Goal: Browse casually

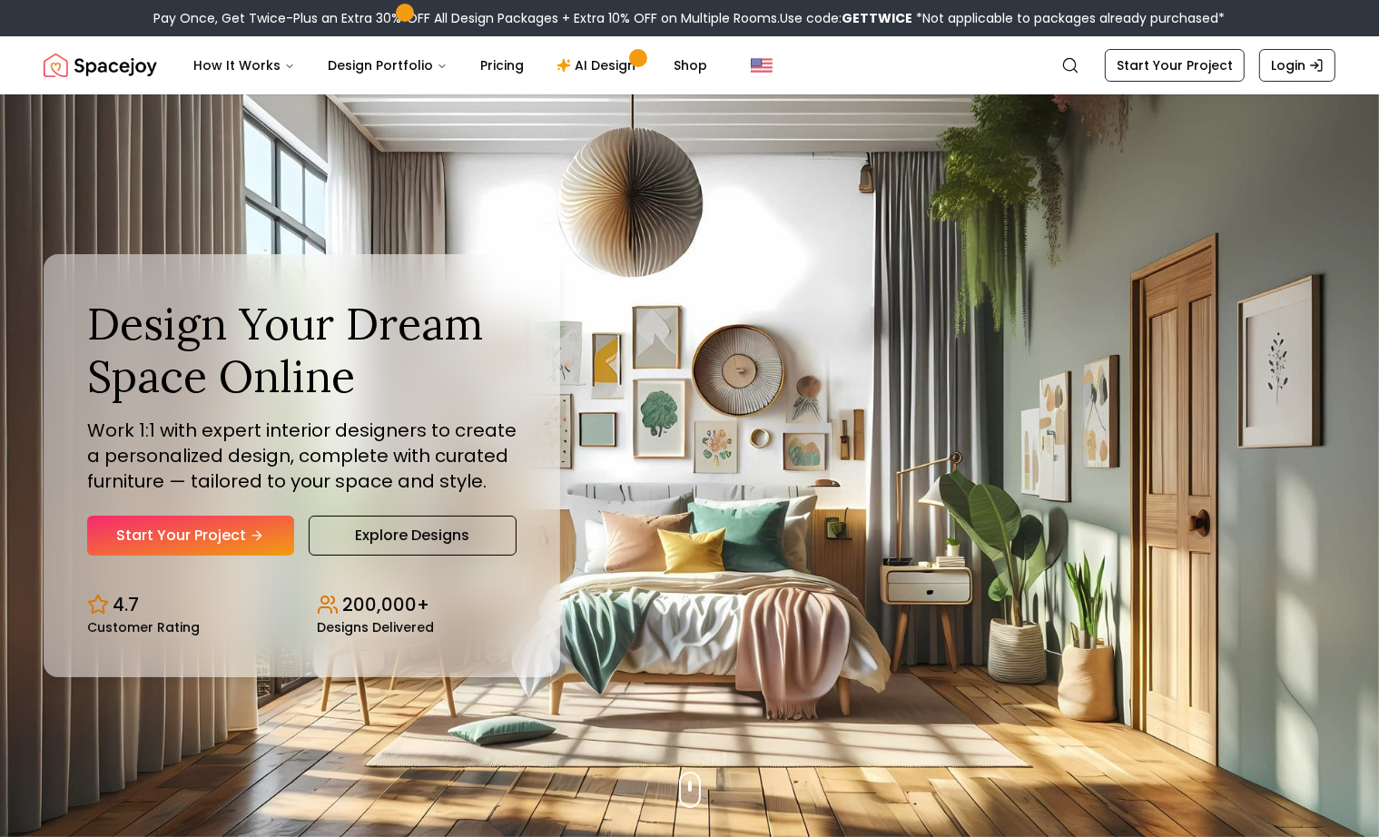
click at [133, 173] on div "Design Your Dream Space Online Work 1:1 with expert interior designers to creat…" at bounding box center [689, 465] width 1379 height 743
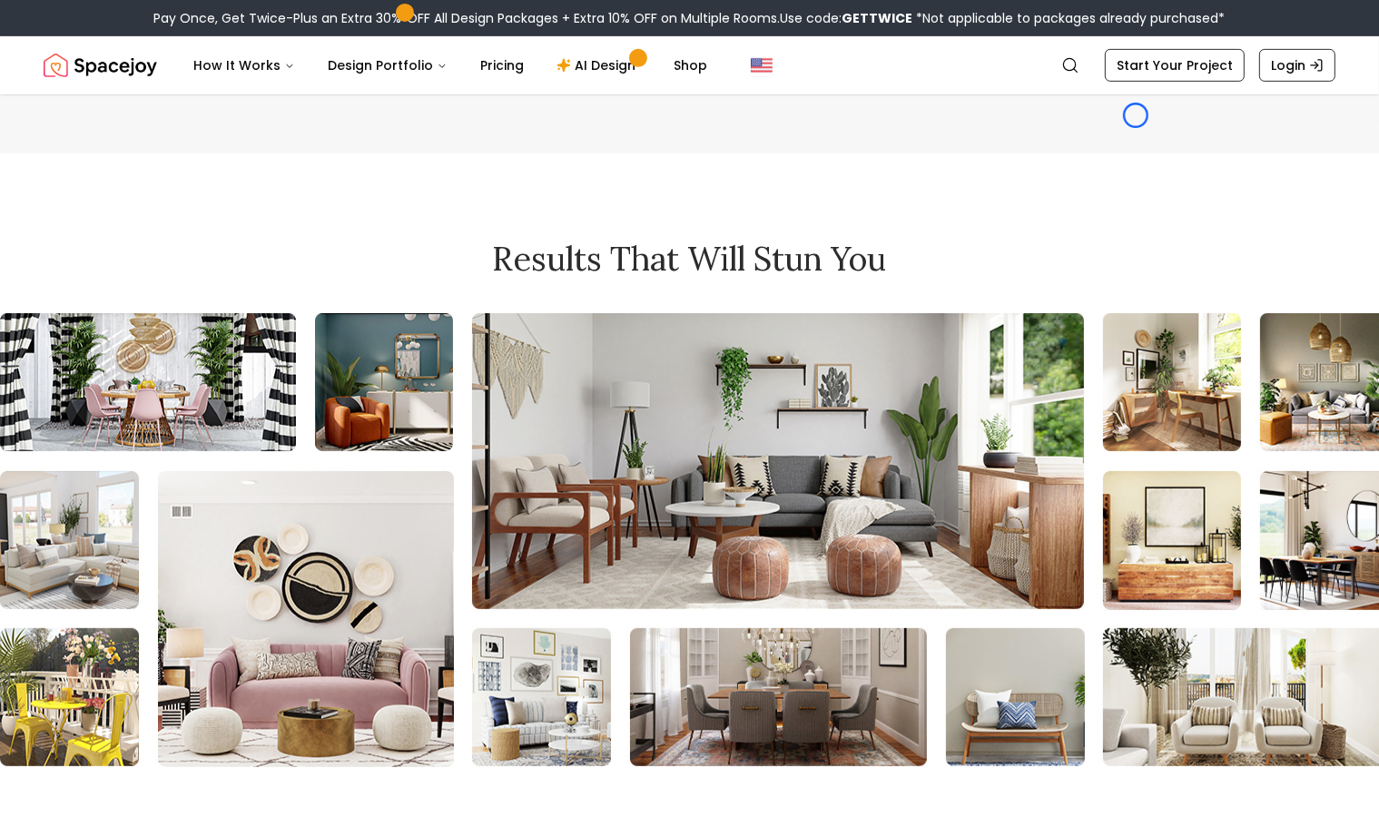
scroll to position [7785, 0]
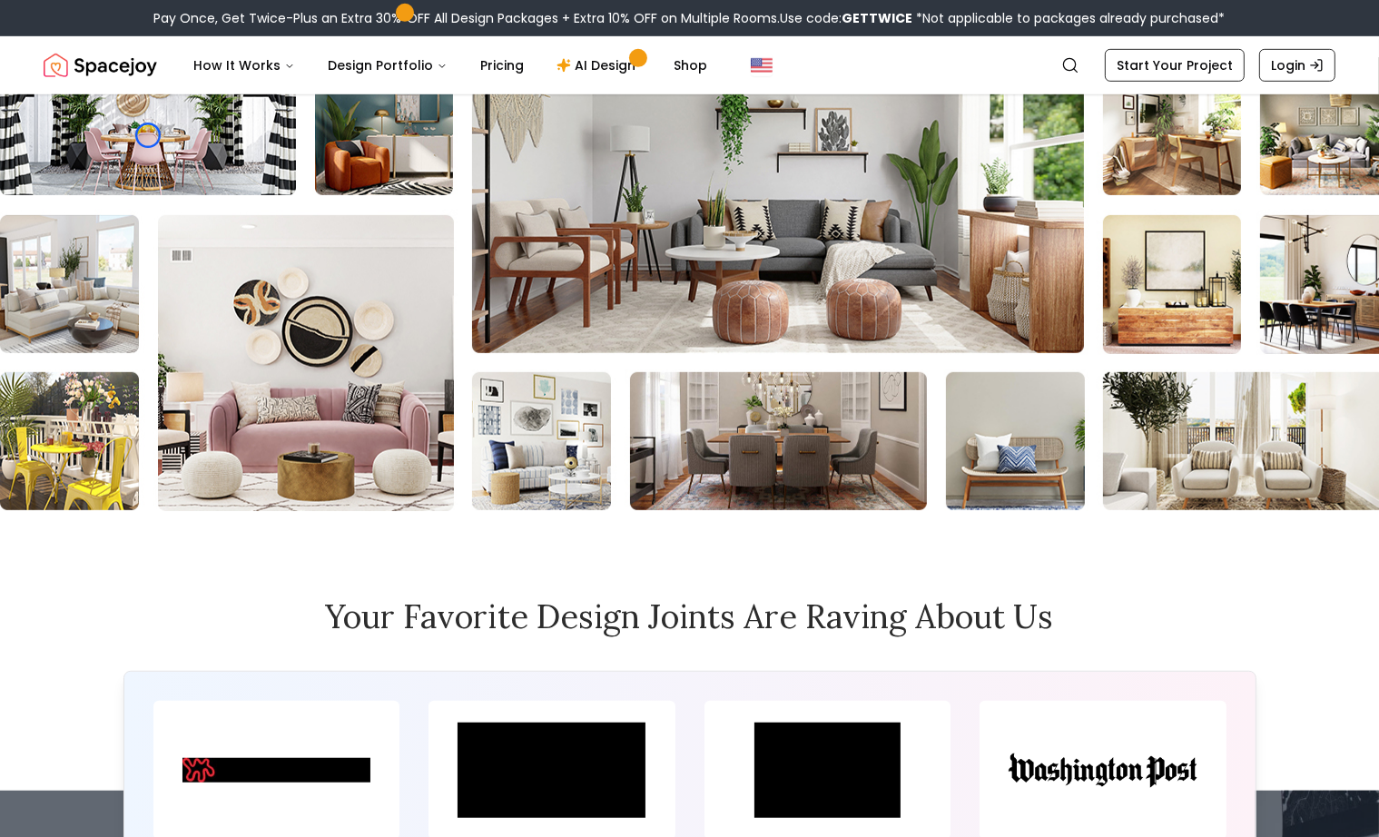
scroll to position [7954, 0]
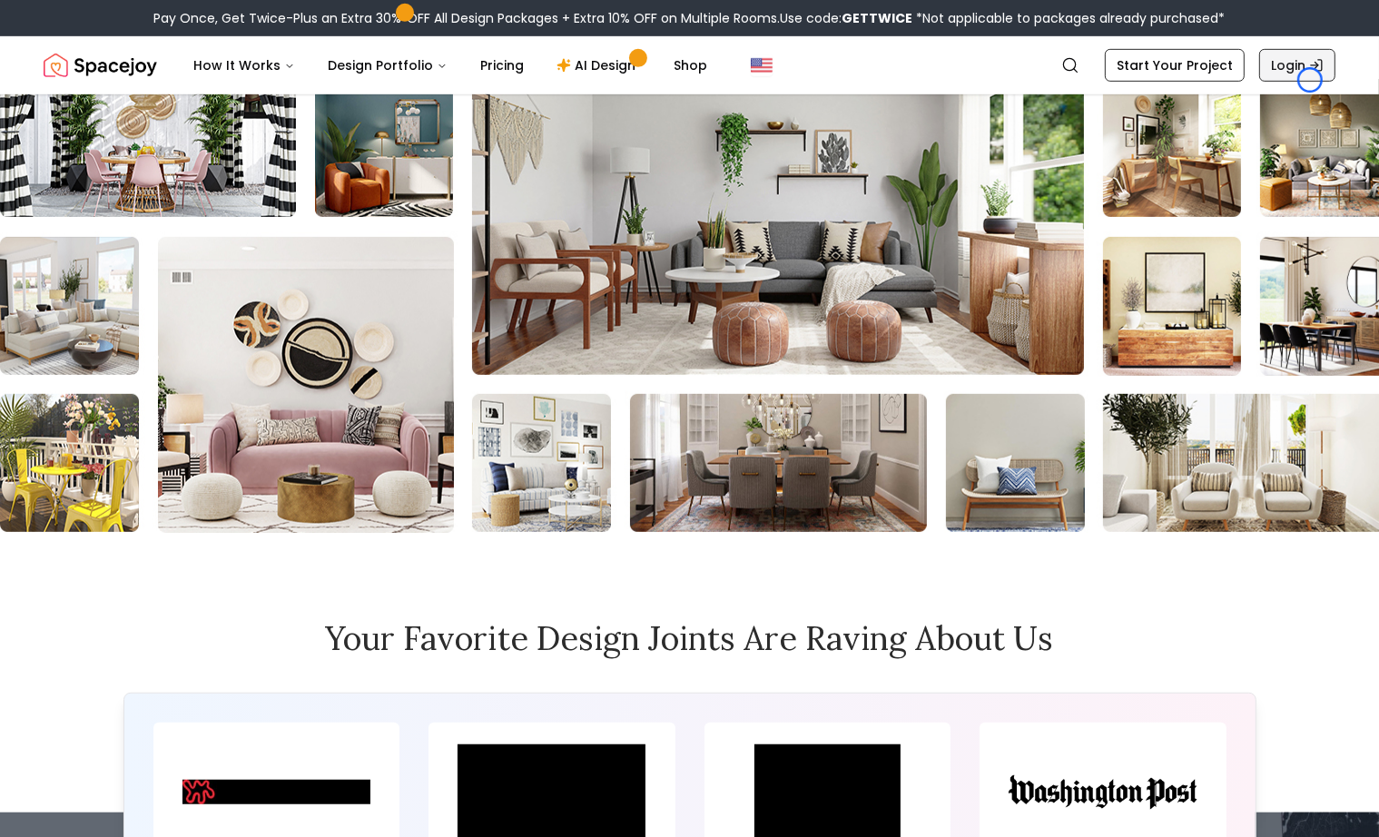
click at [1310, 80] on link "Login" at bounding box center [1298, 65] width 76 height 33
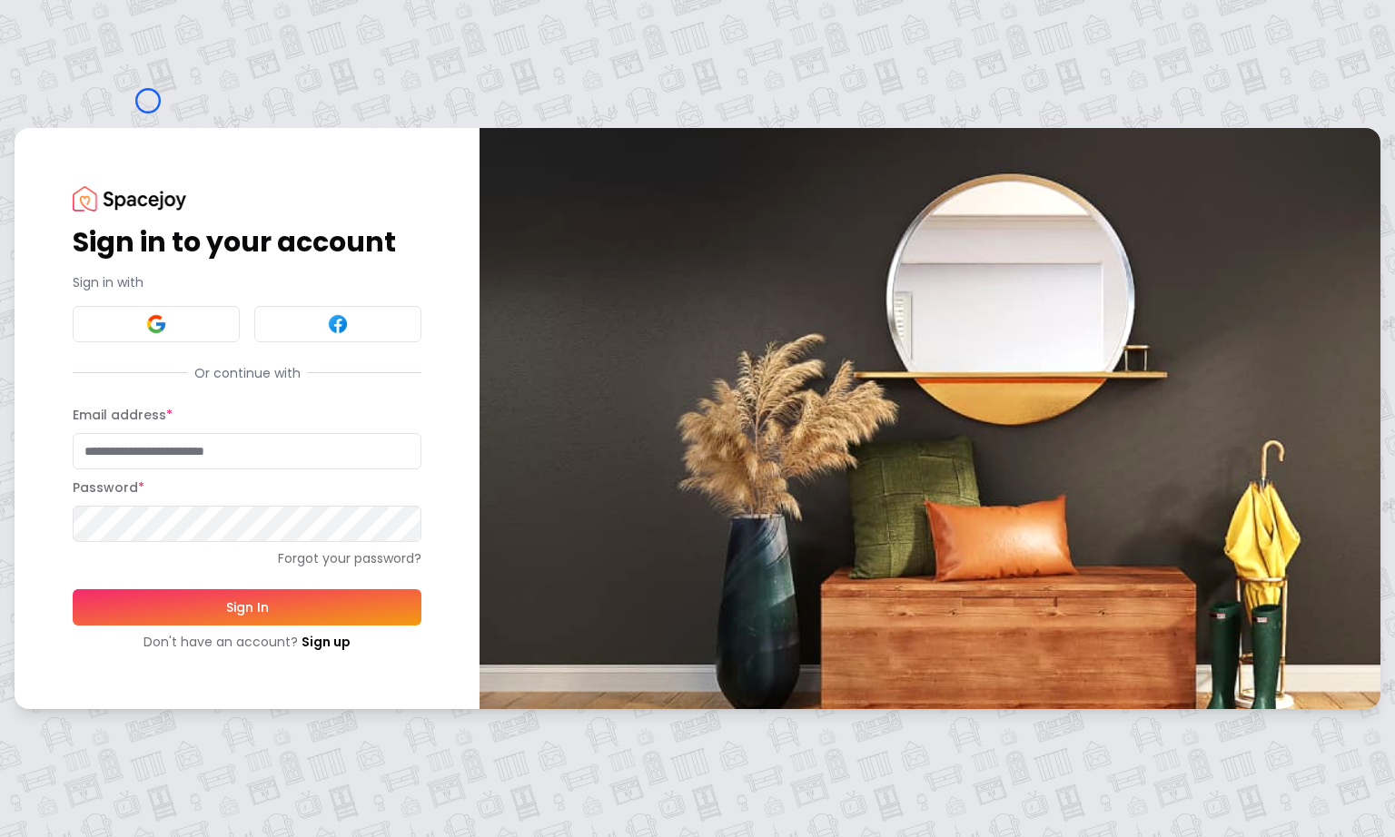
click at [148, 101] on div "Sign in to your account Sign in with Or continue with Email address * Password …" at bounding box center [697, 418] width 1395 height 837
click at [133, 181] on div "Sign in to your account Sign in with Or continue with Email address * Password …" at bounding box center [247, 418] width 465 height 580
click at [322, 639] on link "Sign up" at bounding box center [326, 642] width 49 height 18
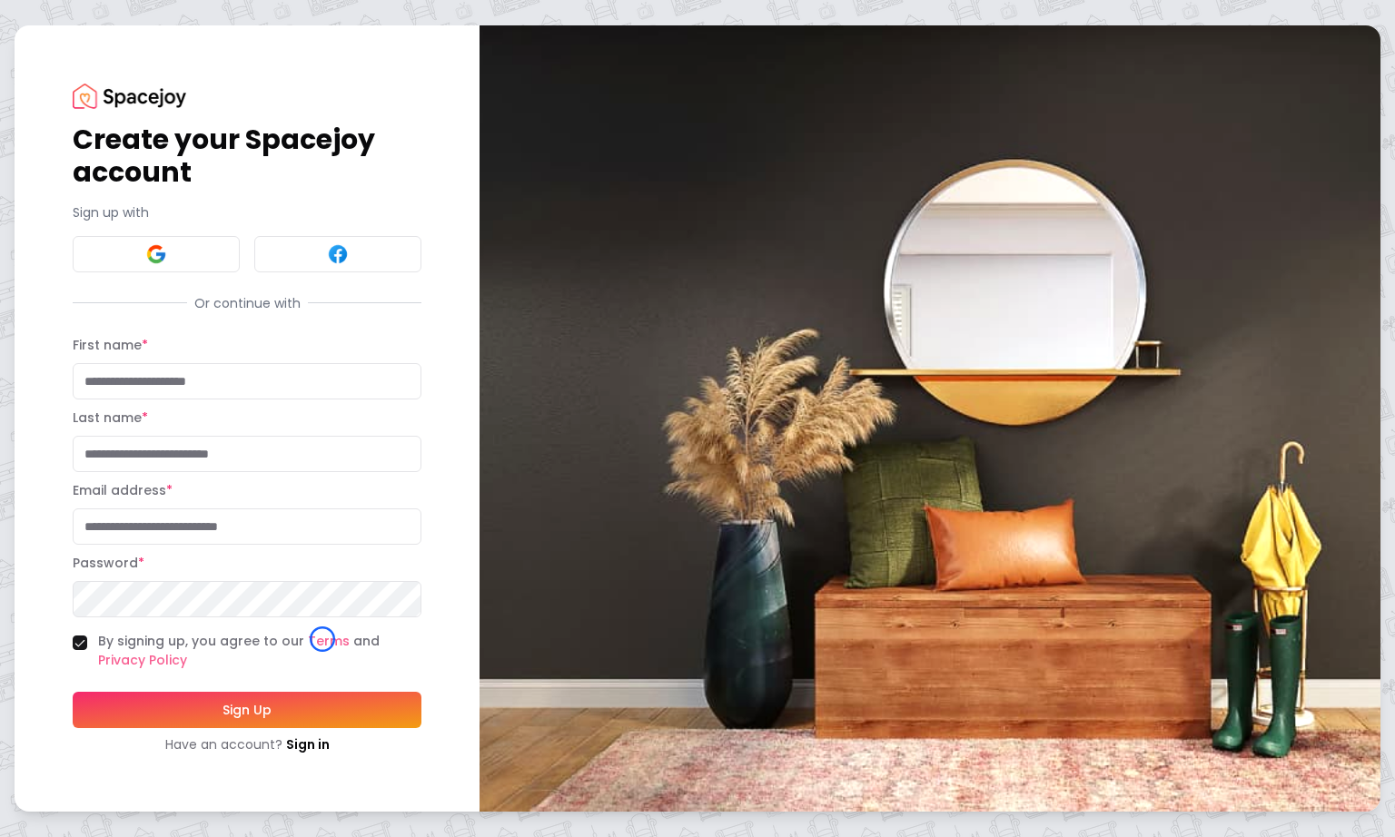
click at [138, 177] on h1 "Create your Spacejoy account" at bounding box center [247, 156] width 349 height 65
click at [154, 181] on h1 "Create your Spacejoy account" at bounding box center [247, 156] width 349 height 65
click at [315, 752] on link "Sign in" at bounding box center [308, 745] width 44 height 18
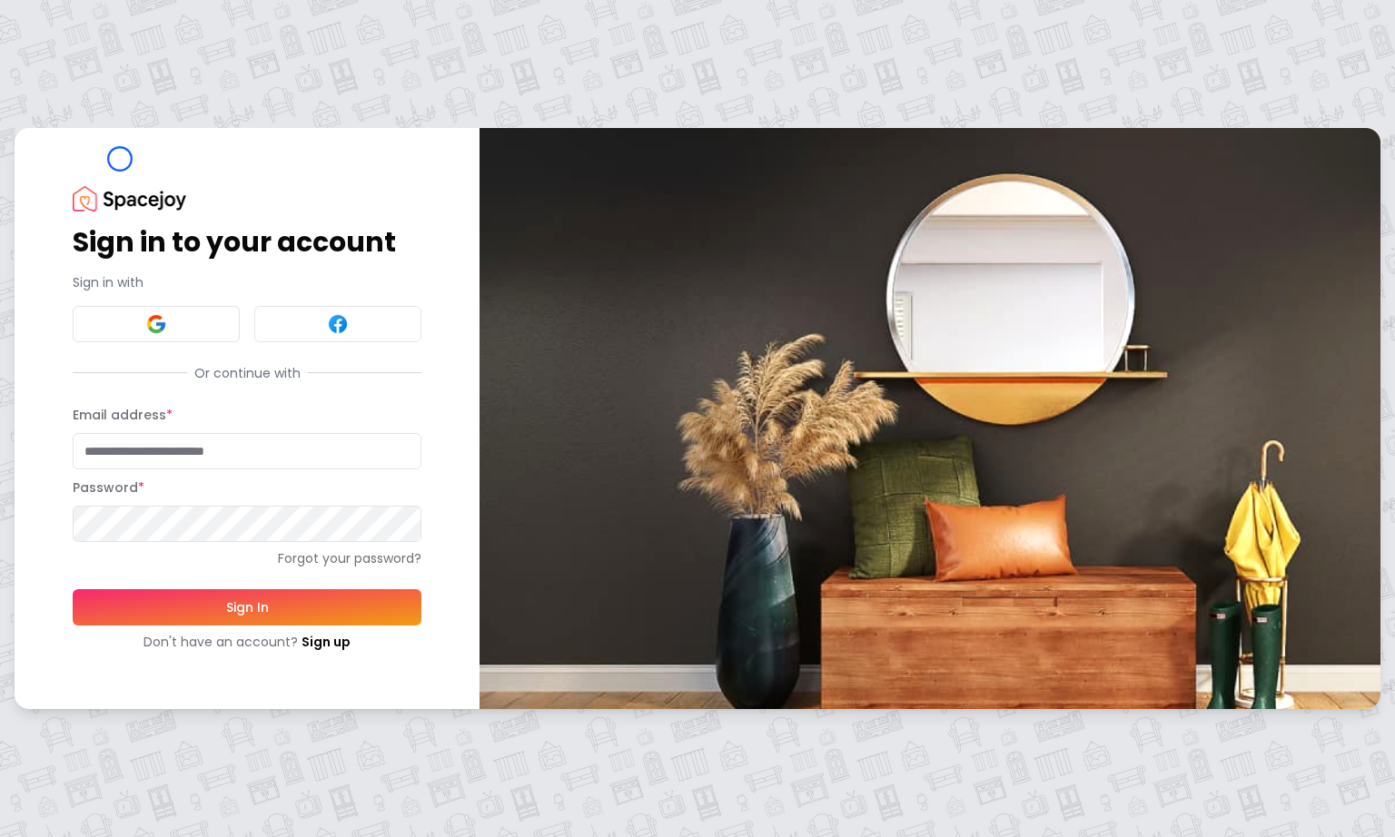
click at [120, 159] on div "Sign in to your account Sign in with Or continue with Email address * Password …" at bounding box center [247, 418] width 465 height 580
click at [161, 114] on div "Sign in to your account Sign in with Or continue with Email address * Password …" at bounding box center [697, 418] width 1395 height 837
click at [305, 637] on link "Sign up" at bounding box center [326, 642] width 49 height 18
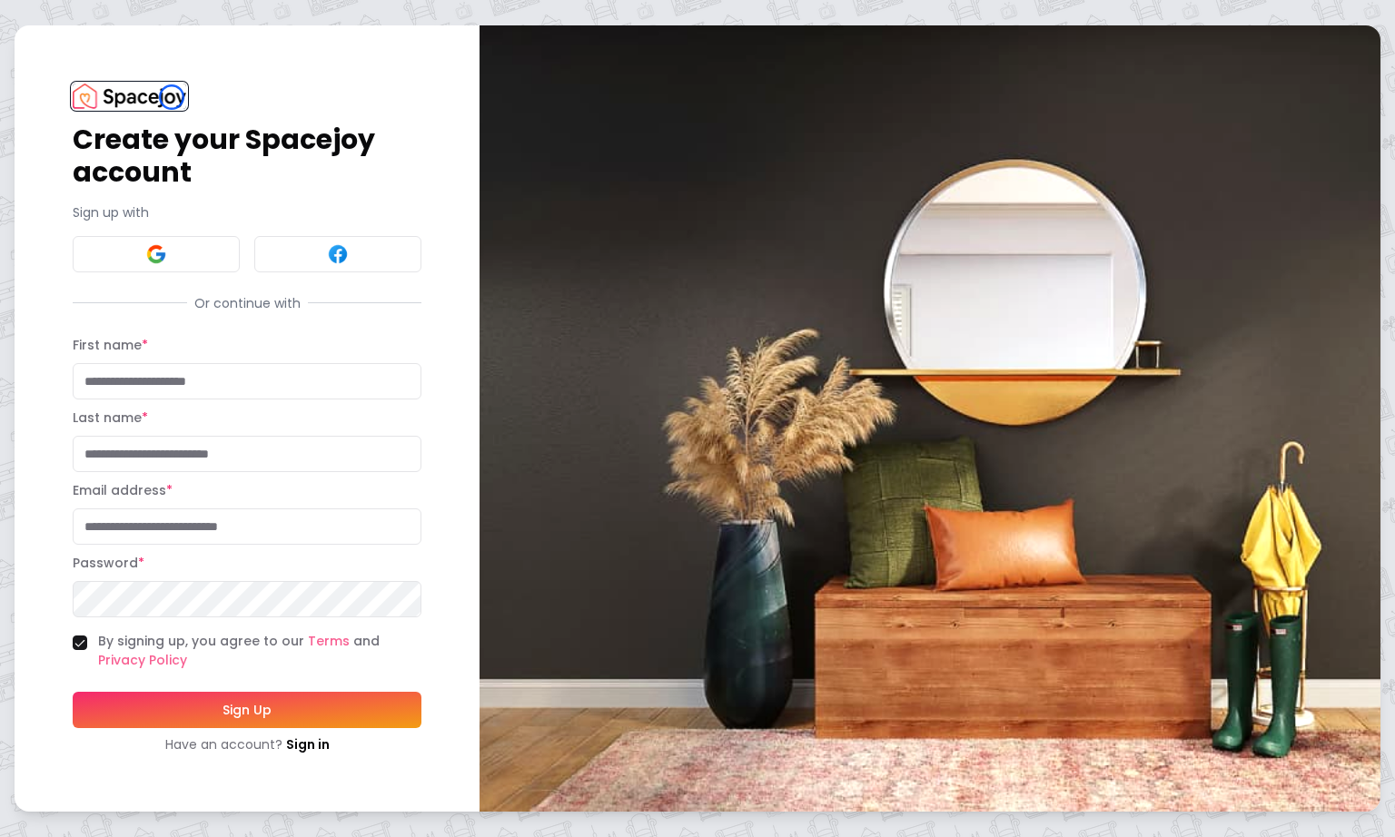
click at [172, 97] on img at bounding box center [130, 96] width 114 height 25
click at [107, 105] on img at bounding box center [130, 96] width 114 height 25
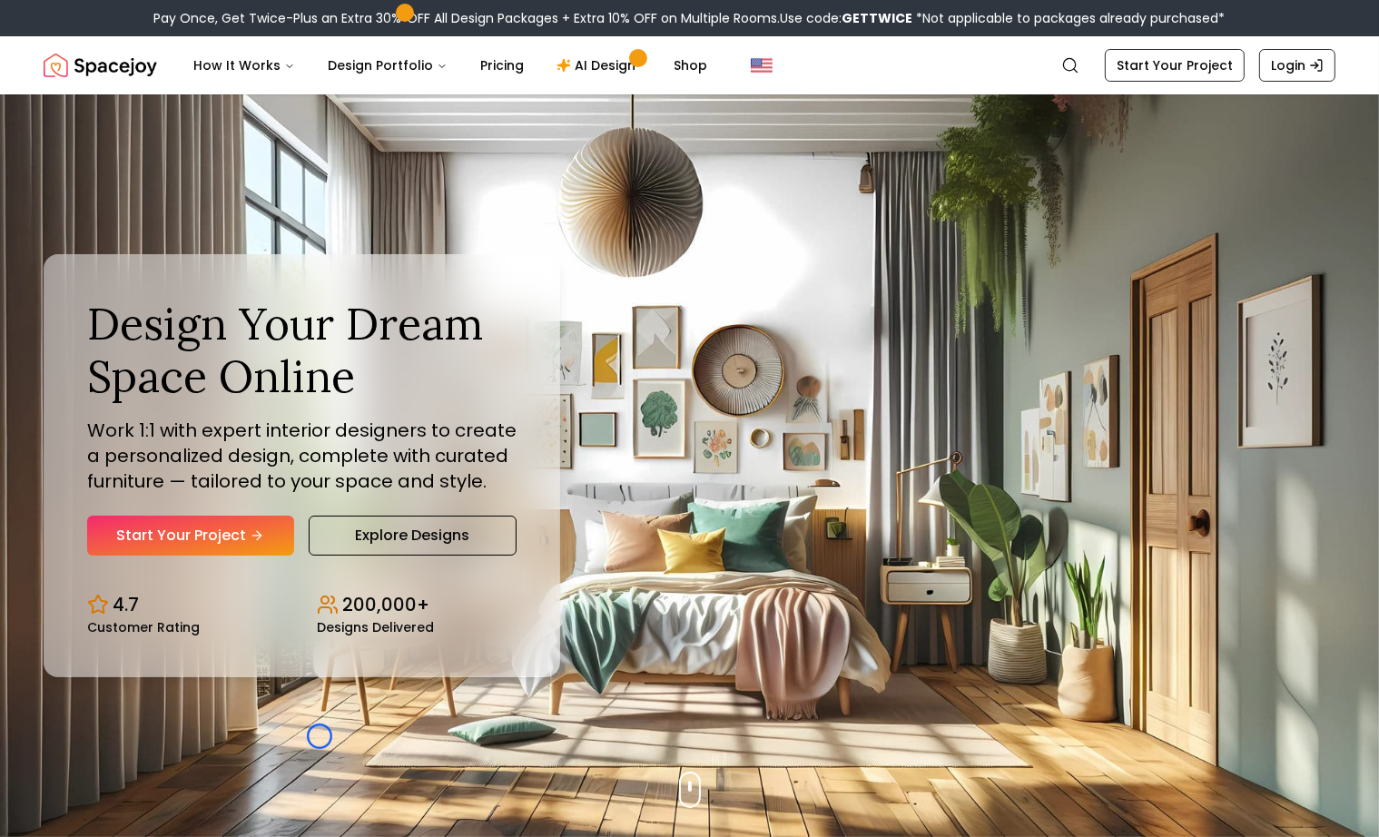
click at [320, 737] on div "Design Your Dream Space Online Work 1:1 with expert interior designers to creat…" at bounding box center [689, 465] width 1379 height 743
click at [176, 171] on div "Design Your Dream Space Online Work 1:1 with expert interior designers to creat…" at bounding box center [689, 465] width 1379 height 743
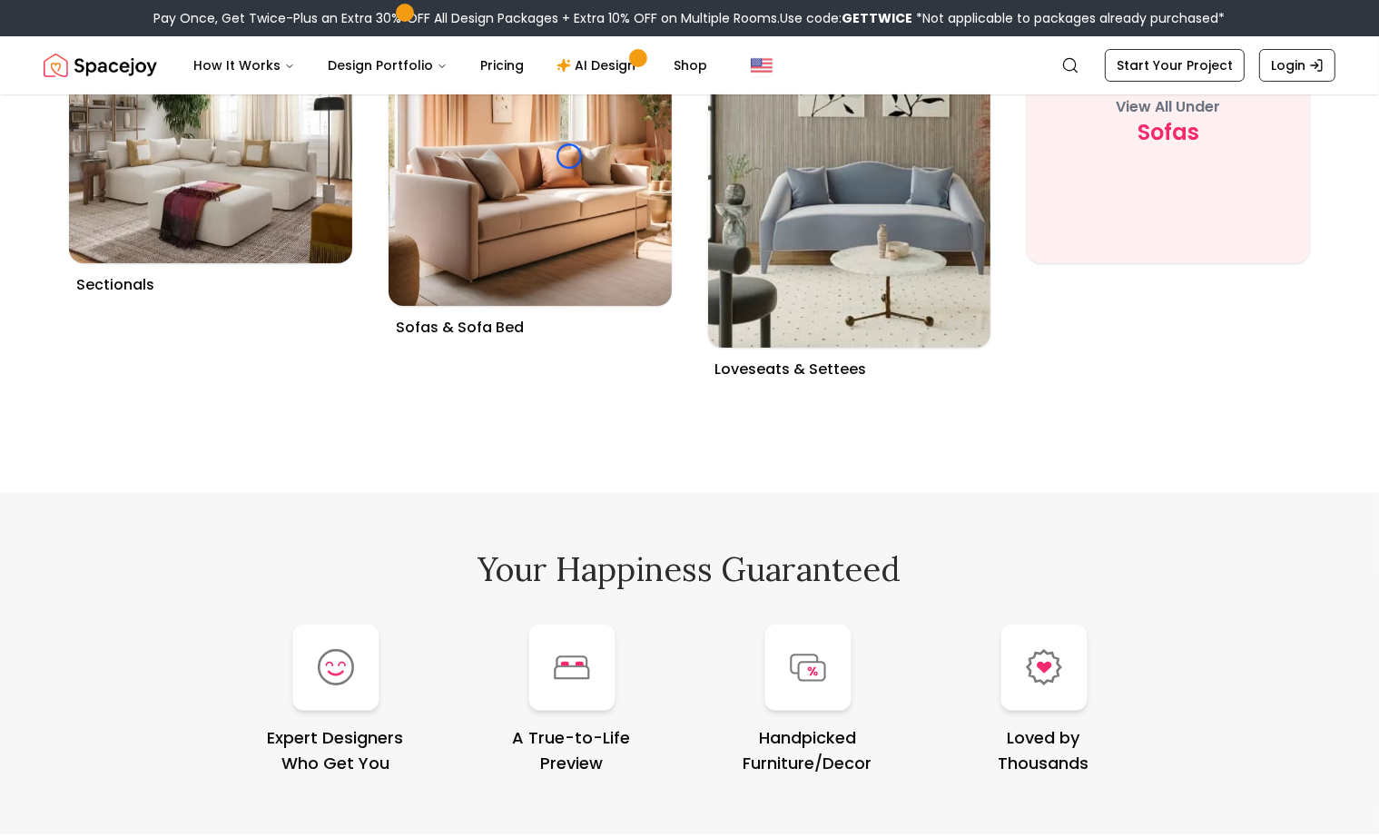
scroll to position [7102, 0]
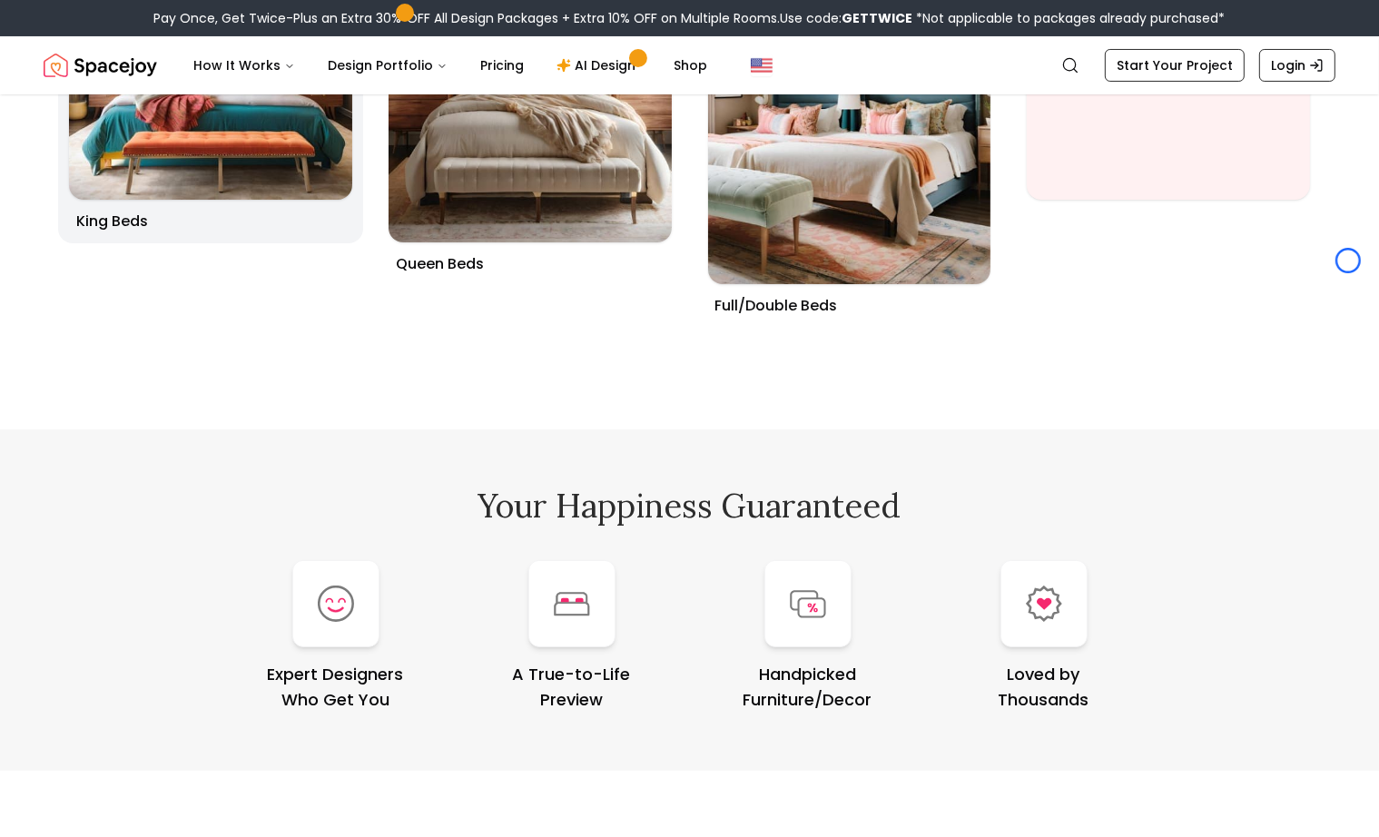
click at [176, 171] on img at bounding box center [210, 57] width 297 height 297
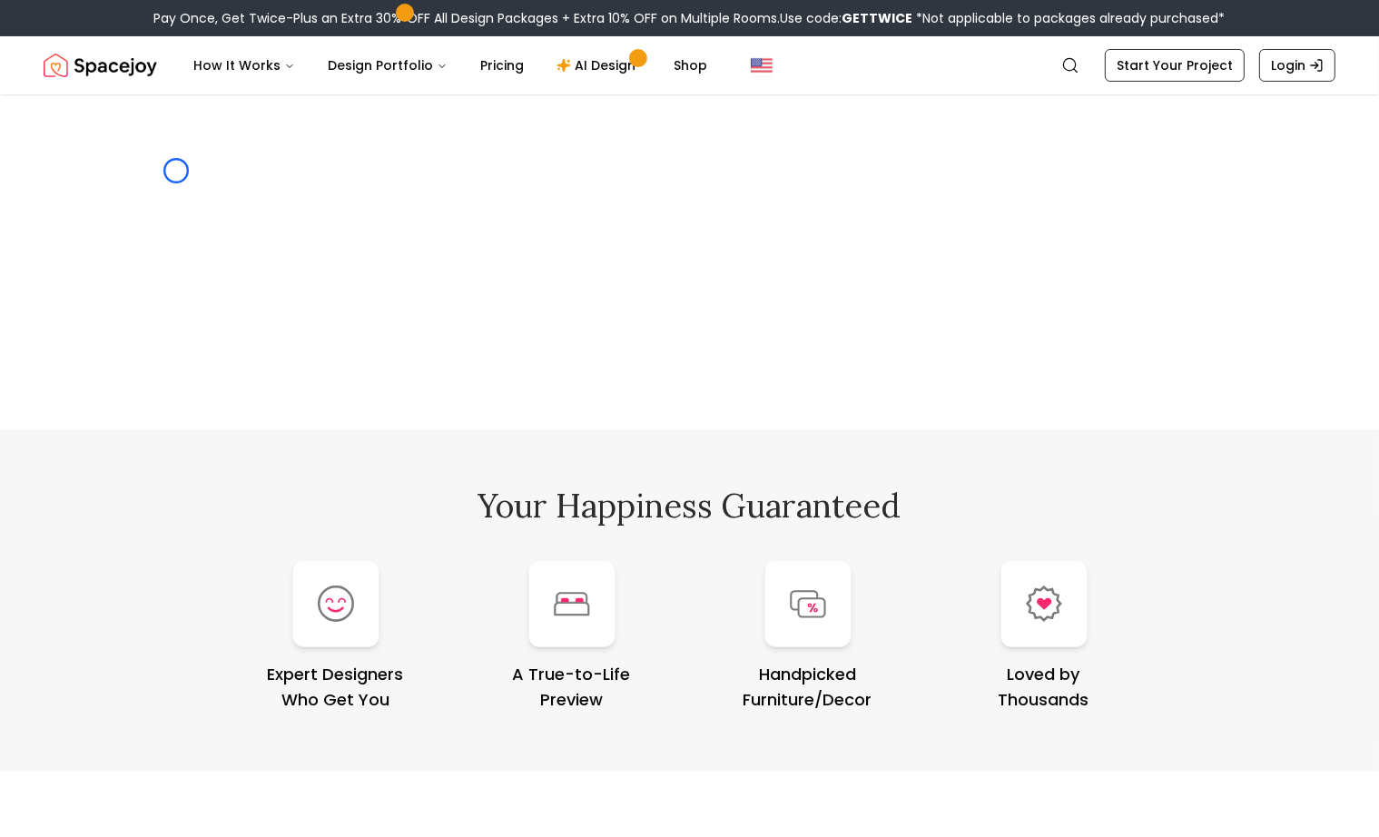
scroll to position [9767, 0]
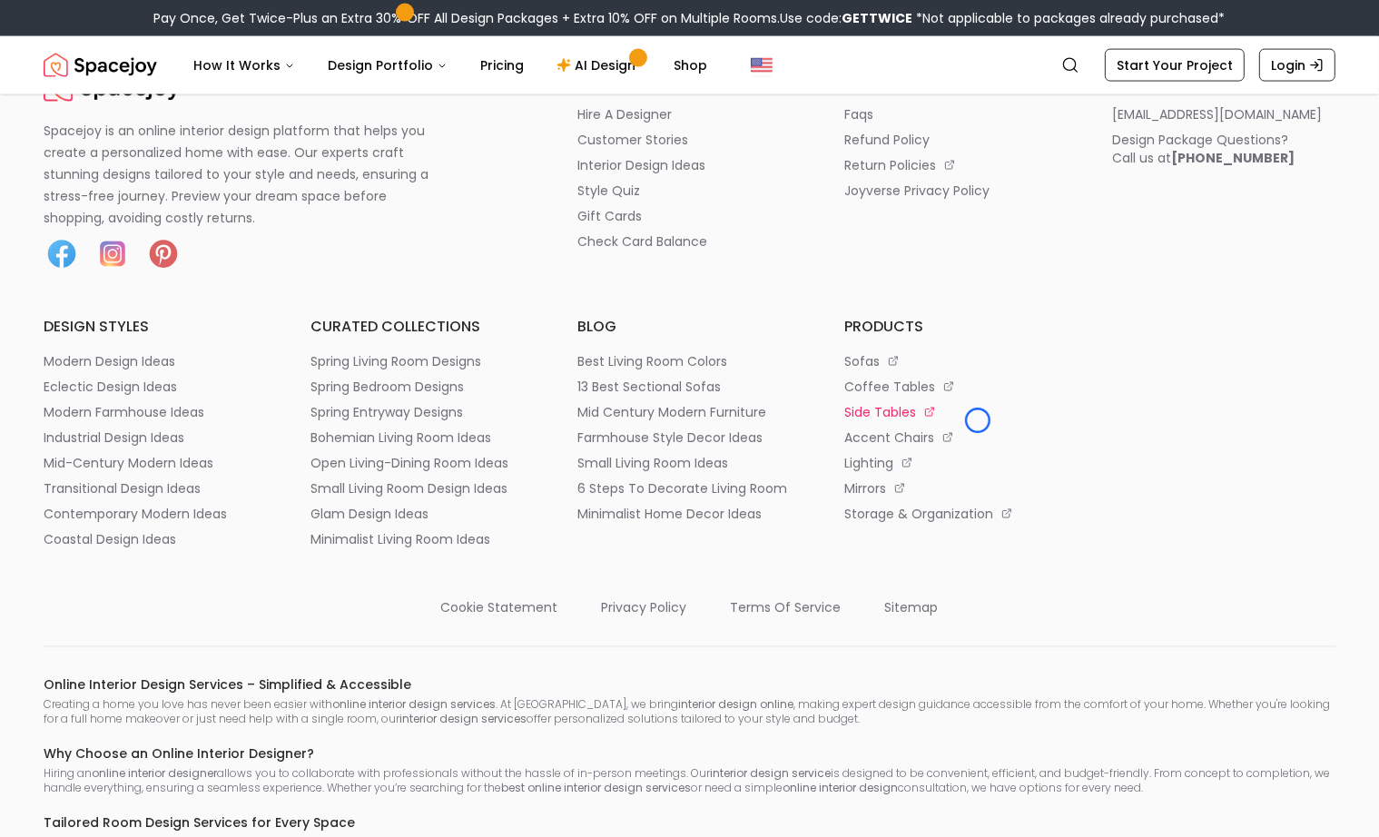
click at [978, 420] on li "side tables" at bounding box center [956, 412] width 223 height 18
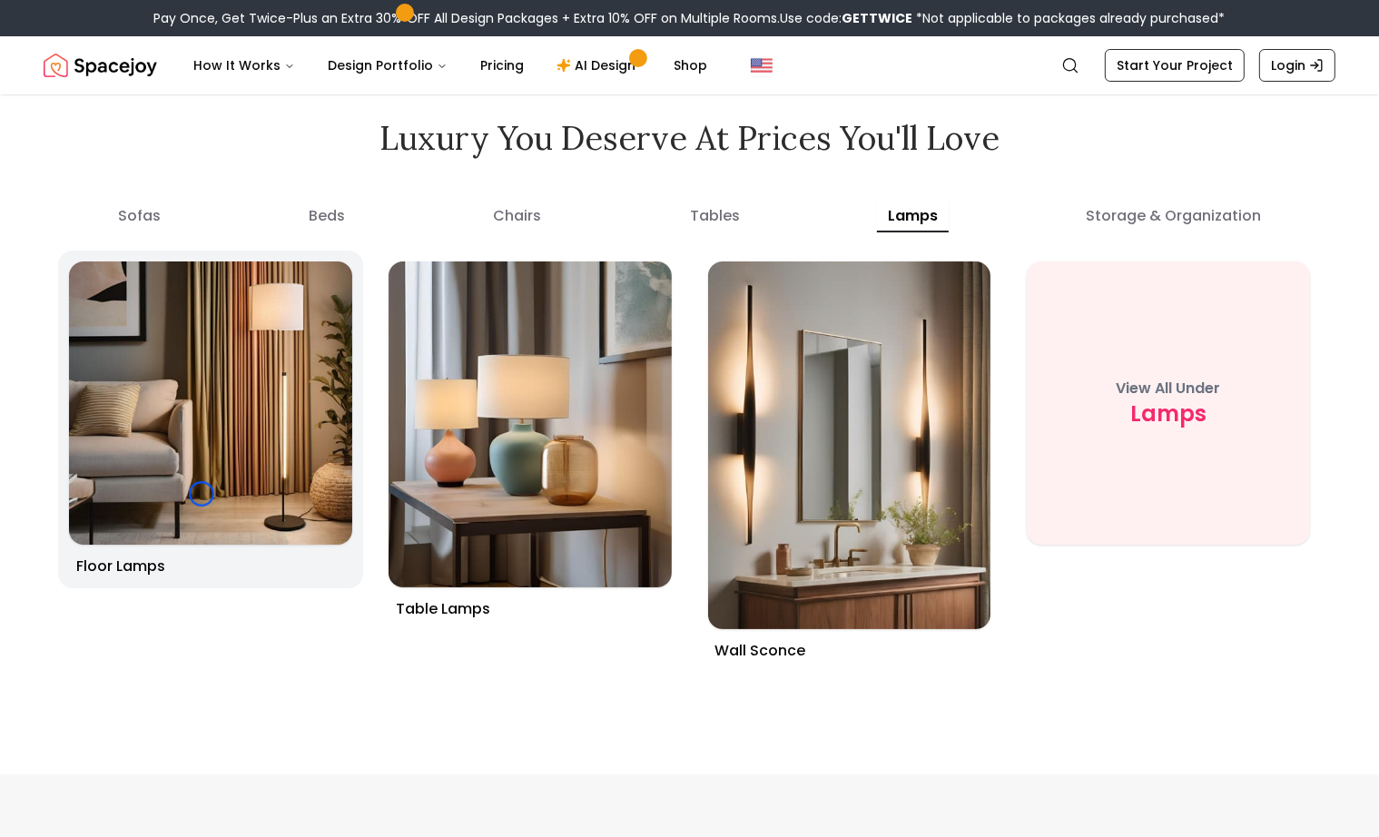
click at [202, 494] on img at bounding box center [210, 402] width 297 height 297
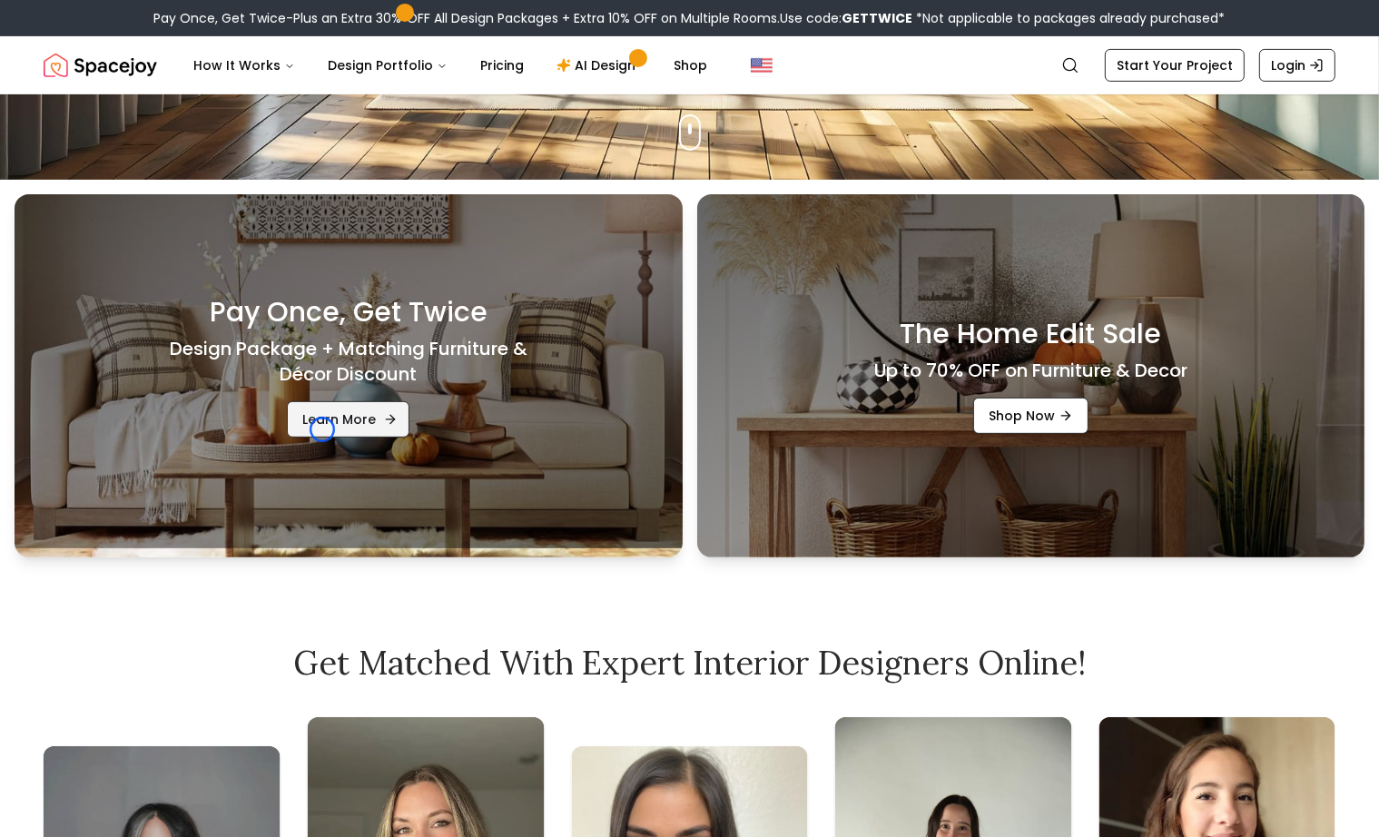
click at [322, 430] on link "Learn More" at bounding box center [348, 419] width 123 height 36
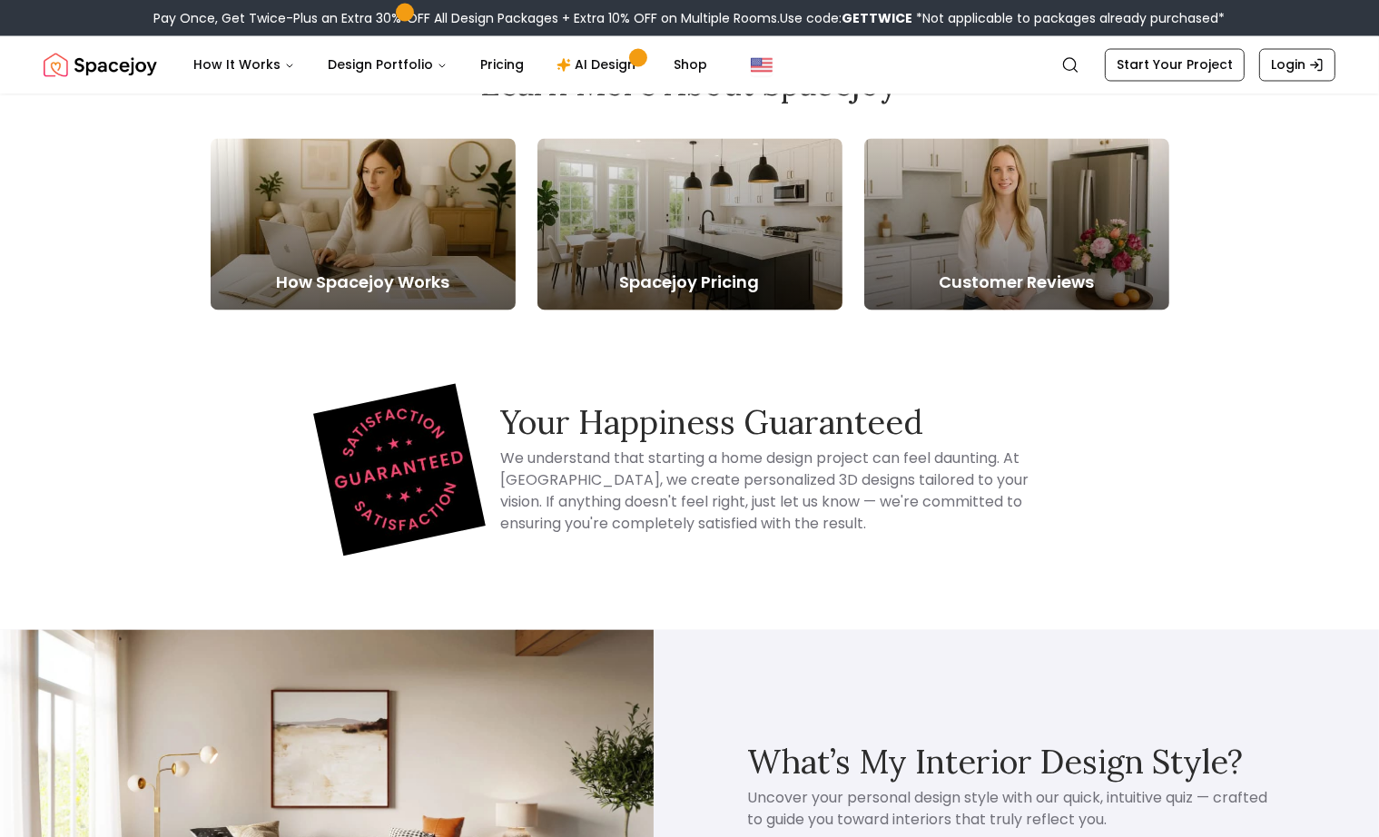
scroll to position [3524, 0]
